Goal: Task Accomplishment & Management: Use online tool/utility

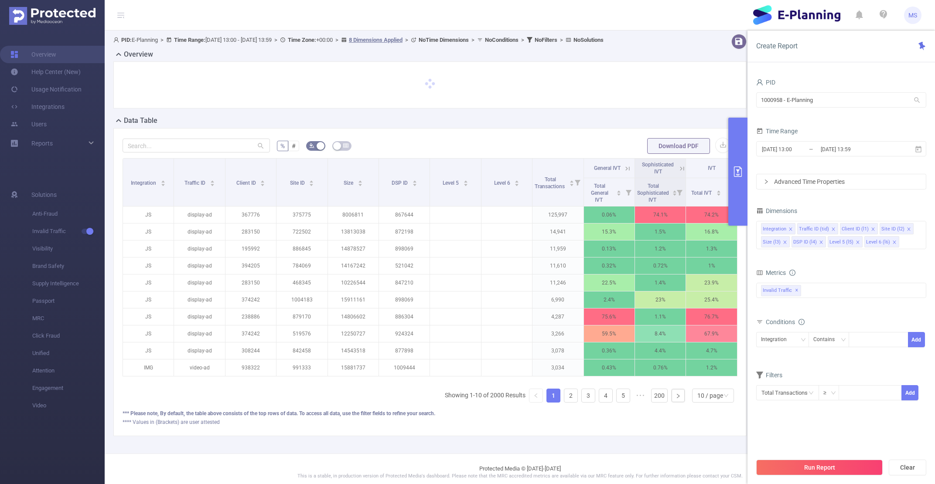
click at [224, 133] on div "% # Download PDF Integration Traffic ID Client ID Site ID Size DSP ID Level 5 L…" at bounding box center [429, 282] width 633 height 308
click at [216, 151] on input "text" at bounding box center [196, 146] width 147 height 14
paste input "1010728"
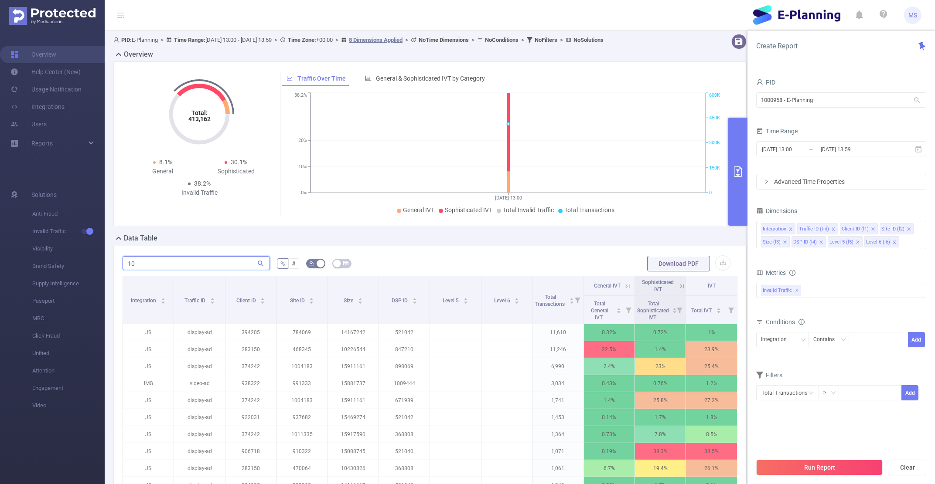
type input "1"
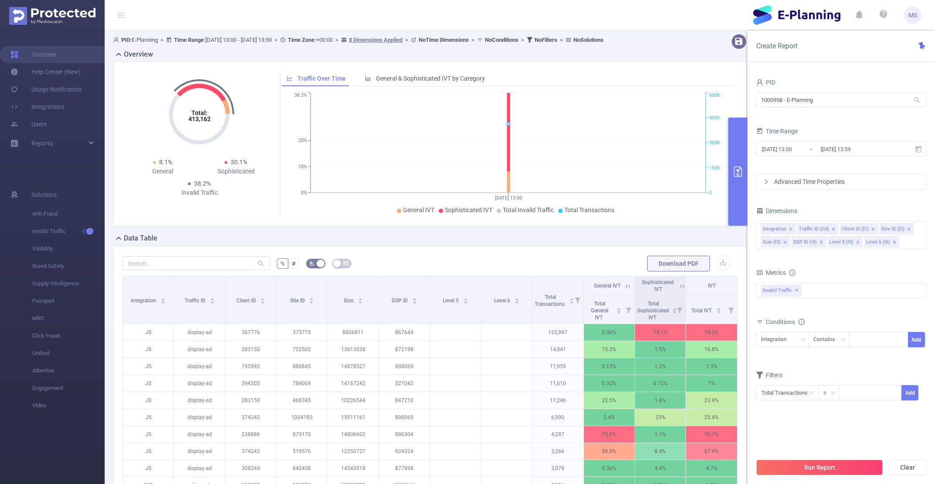
click at [231, 39] on span "PID: E-Planning > Time Range: [DATE] 13:00 - [DATE] 13:59 > Time Zone: +00:00 >…" at bounding box center [358, 40] width 490 height 7
click at [791, 146] on input "[DATE] 13:00" at bounding box center [796, 149] width 71 height 12
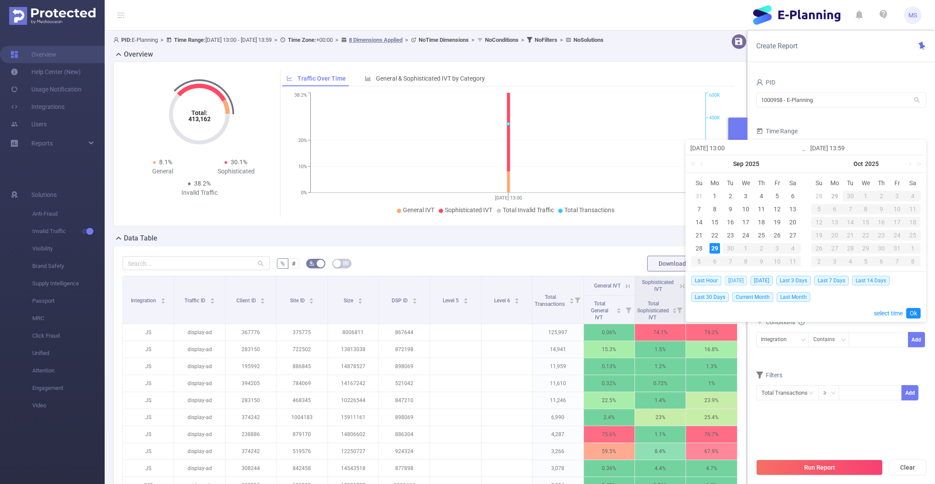
click at [733, 280] on span "[DATE]" at bounding box center [736, 281] width 22 height 10
type input "[DATE] 00:00"
type input "[DATE] 23:59"
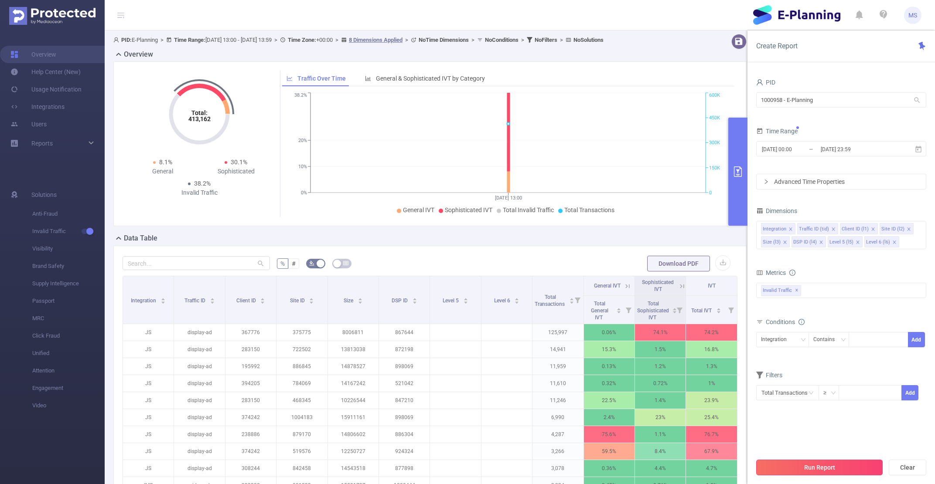
click at [792, 473] on button "Run Report" at bounding box center [819, 468] width 126 height 16
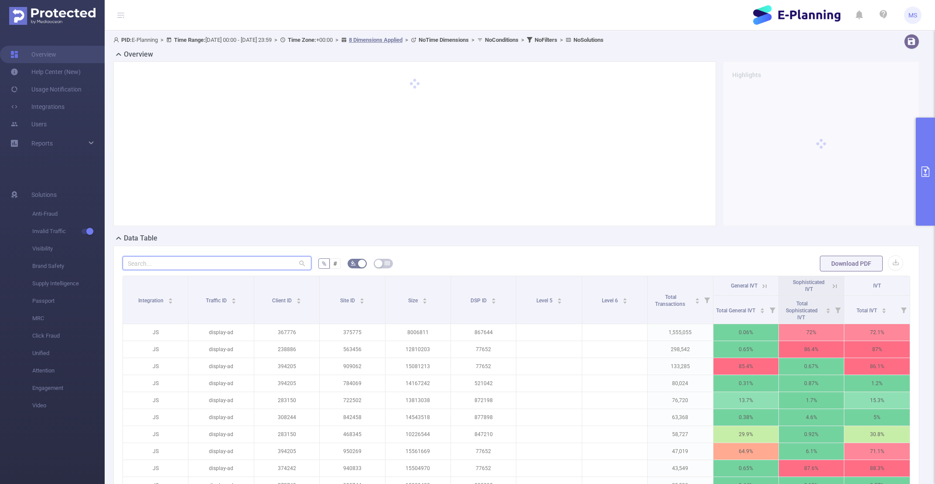
click at [213, 260] on input "text" at bounding box center [217, 263] width 189 height 14
paste input "1010728"
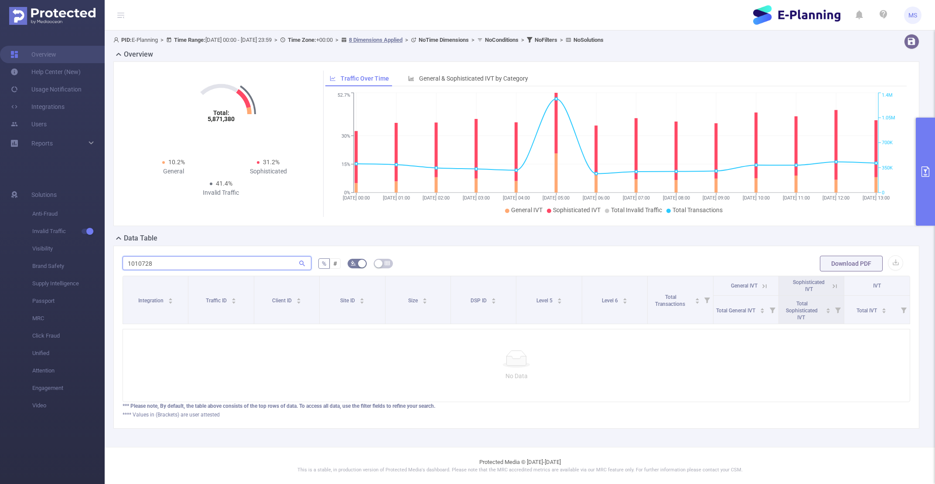
type input "1010728"
